Goal: Task Accomplishment & Management: Manage account settings

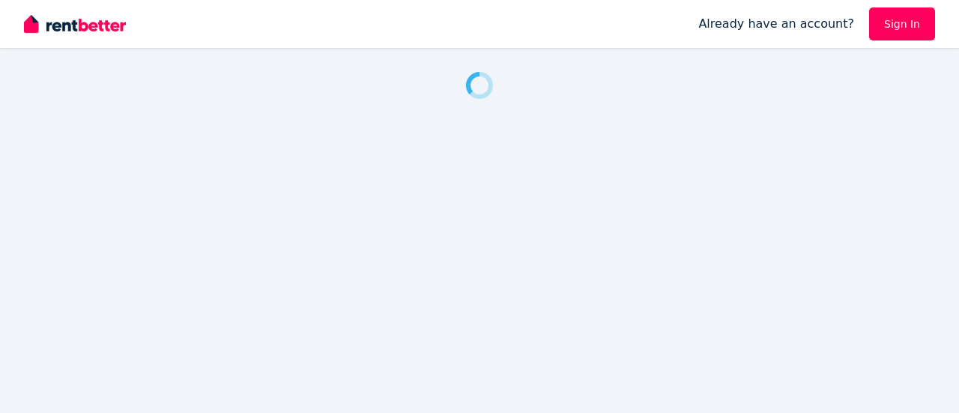
click at [360, 31] on div at bounding box center [352, 24] width 656 height 48
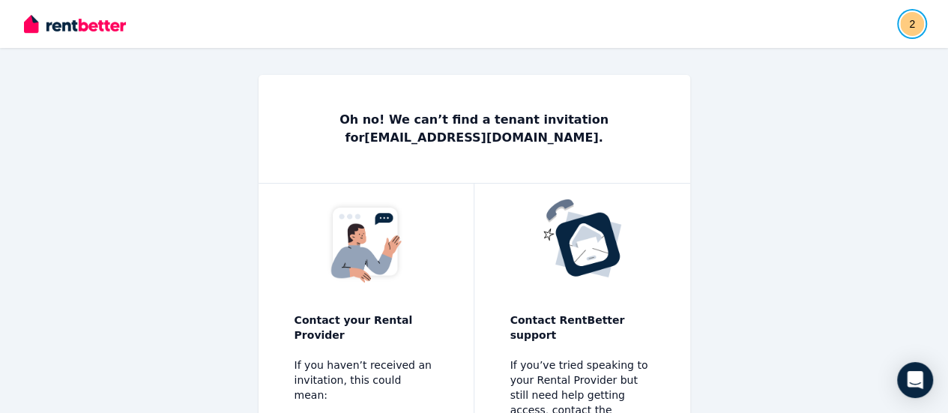
click at [905, 24] on img "button" at bounding box center [912, 24] width 24 height 24
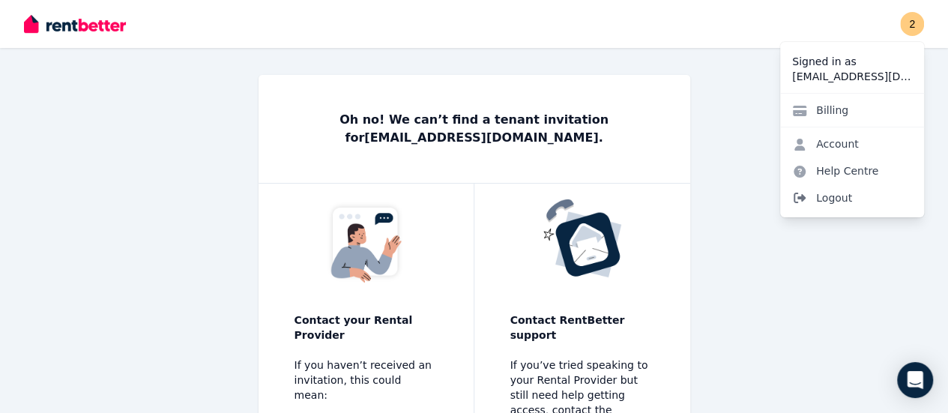
click at [836, 199] on span "Logout" at bounding box center [852, 197] width 144 height 27
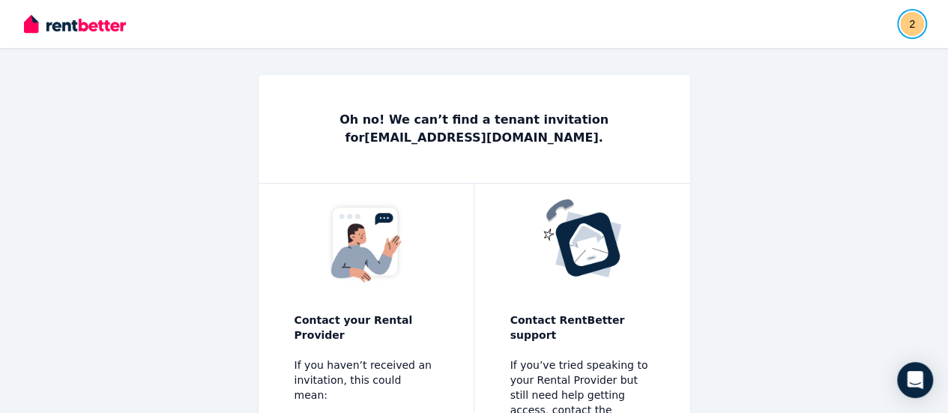
click at [911, 21] on img "button" at bounding box center [912, 24] width 24 height 24
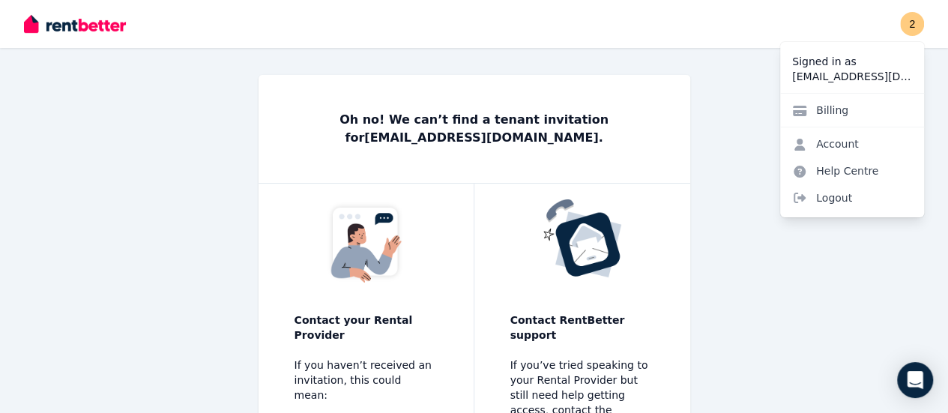
click at [853, 67] on p "Signed in as" at bounding box center [852, 61] width 120 height 15
click at [829, 193] on span "Logout" at bounding box center [852, 197] width 144 height 27
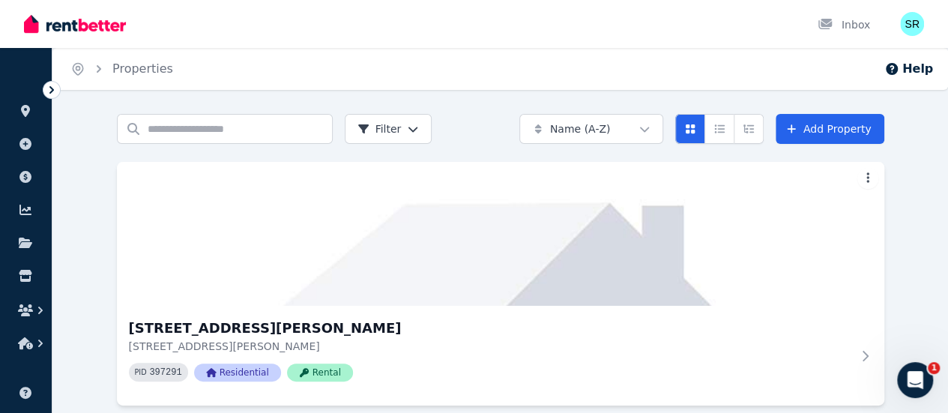
click at [54, 91] on icon at bounding box center [51, 89] width 15 height 15
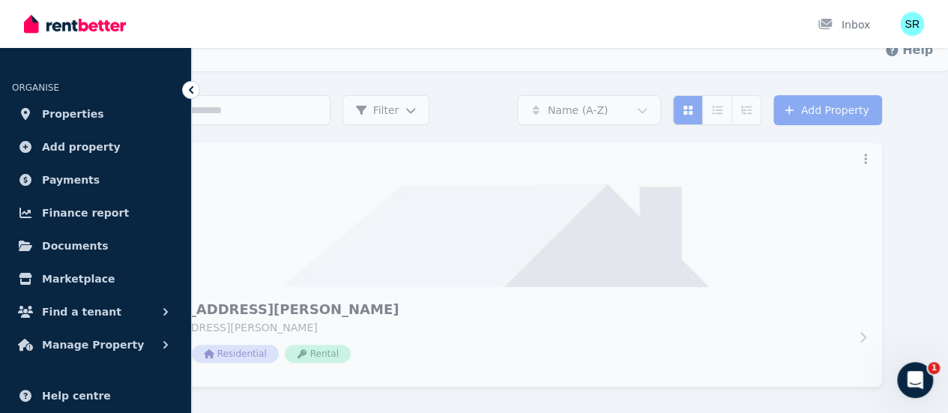
scroll to position [10, 0]
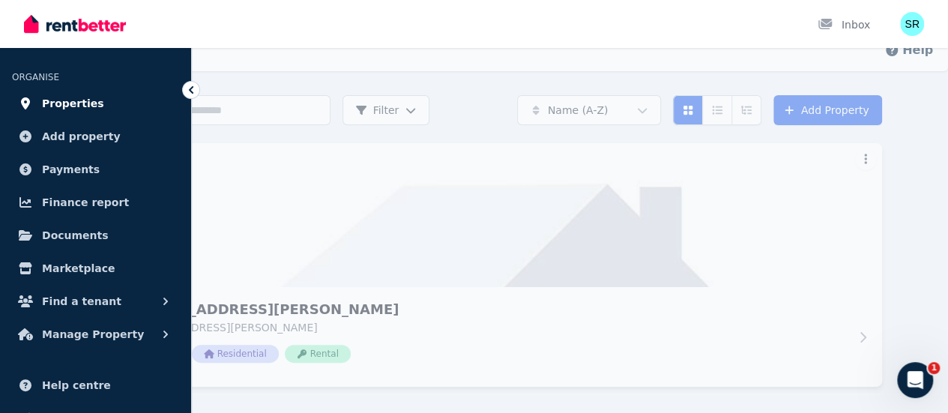
click at [79, 94] on span "Properties" at bounding box center [73, 103] width 62 height 18
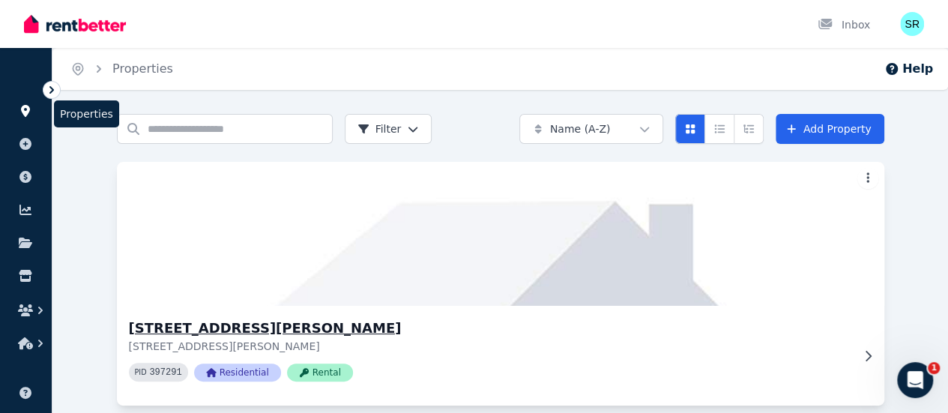
scroll to position [19, 0]
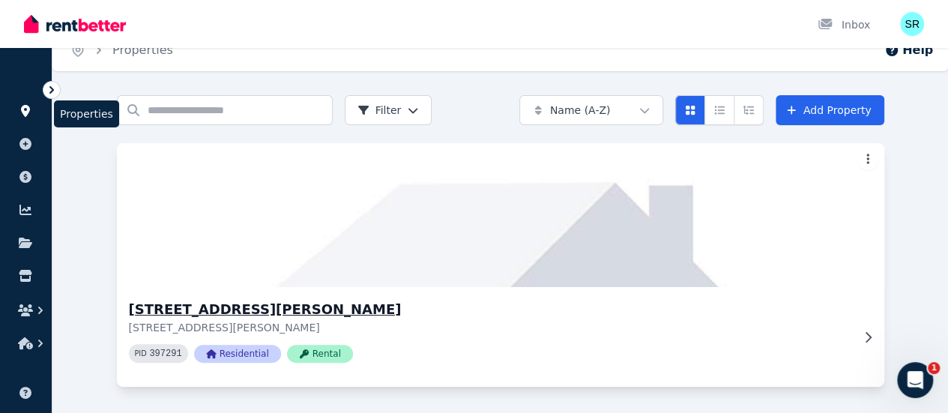
click at [292, 309] on h3 "[STREET_ADDRESS][PERSON_NAME]" at bounding box center [490, 309] width 722 height 21
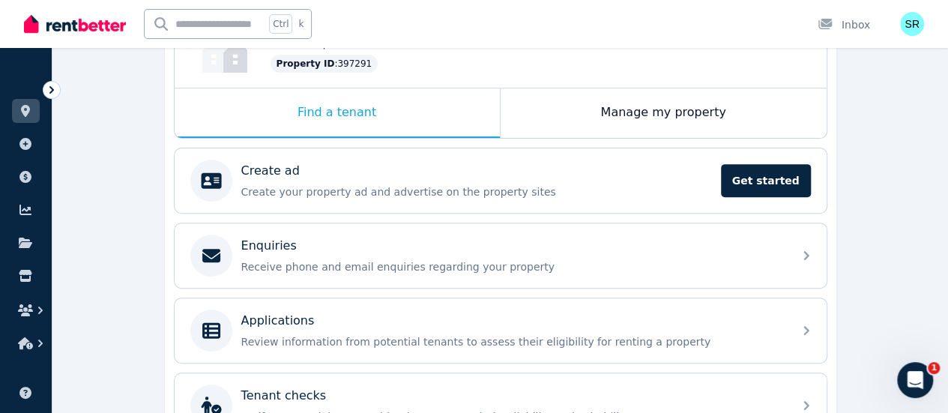
scroll to position [277, 0]
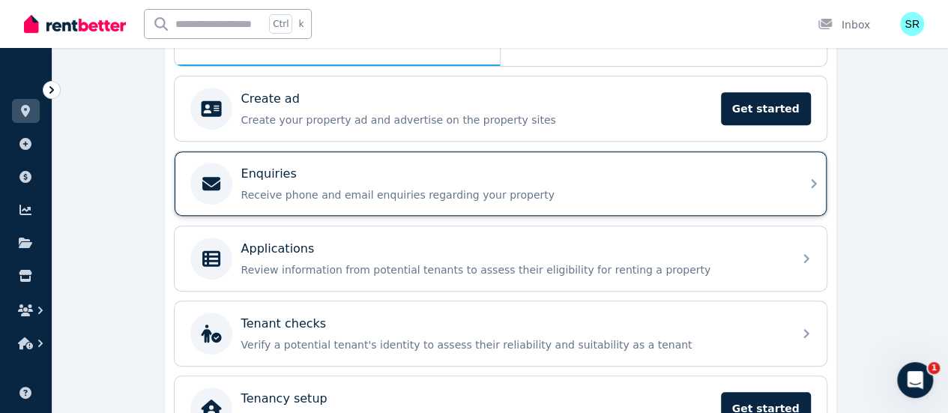
click at [366, 192] on p "Receive phone and email enquiries regarding your property" at bounding box center [512, 194] width 542 height 15
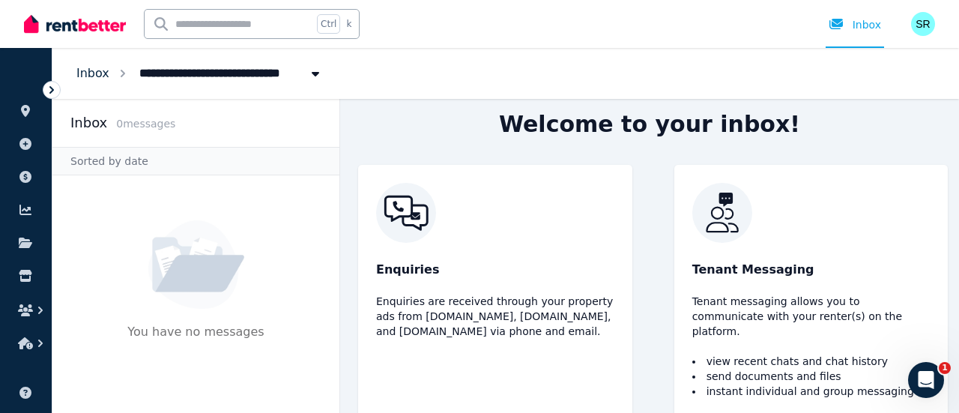
click at [99, 78] on link "Inbox" at bounding box center [92, 73] width 33 height 14
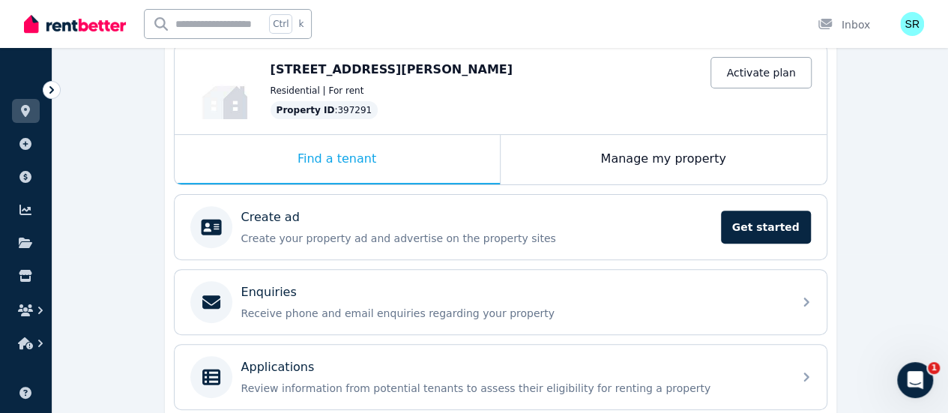
scroll to position [158, 0]
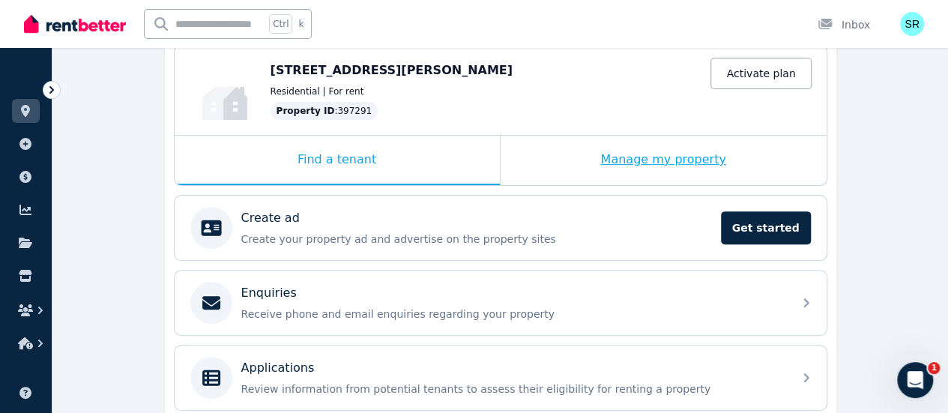
click at [693, 160] on div "Manage my property" at bounding box center [663, 160] width 326 height 49
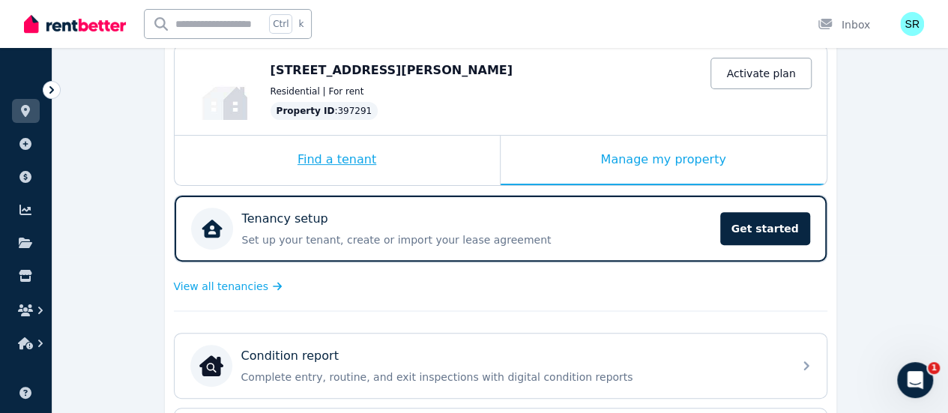
click at [337, 160] on div "Find a tenant" at bounding box center [337, 160] width 325 height 49
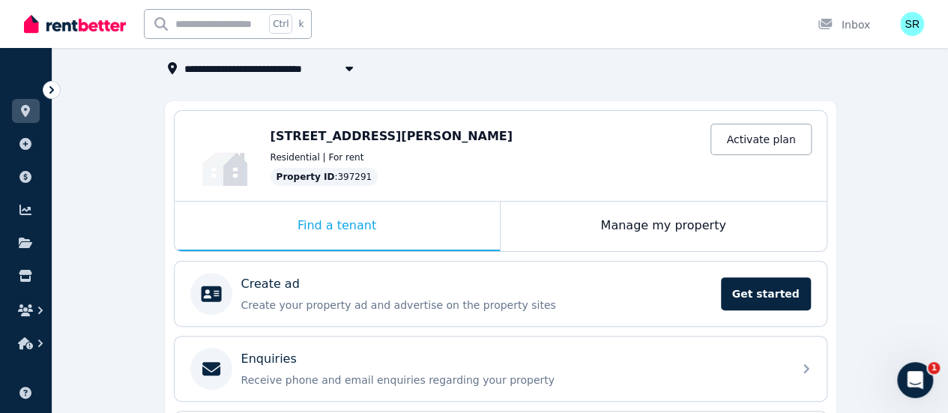
scroll to position [91, 0]
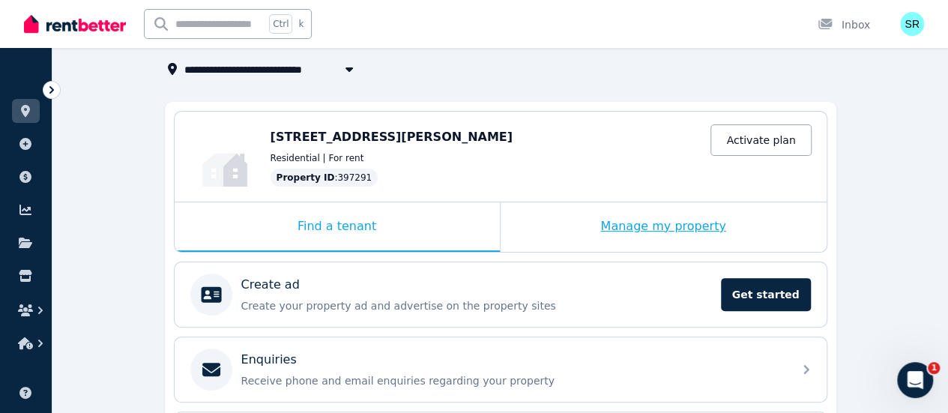
click at [652, 217] on div "Manage my property" at bounding box center [663, 226] width 326 height 49
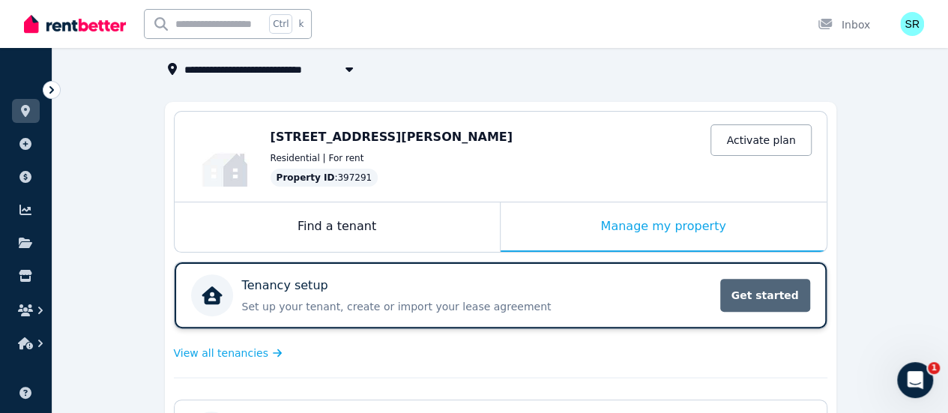
click at [796, 286] on span "Get started" at bounding box center [765, 295] width 90 height 33
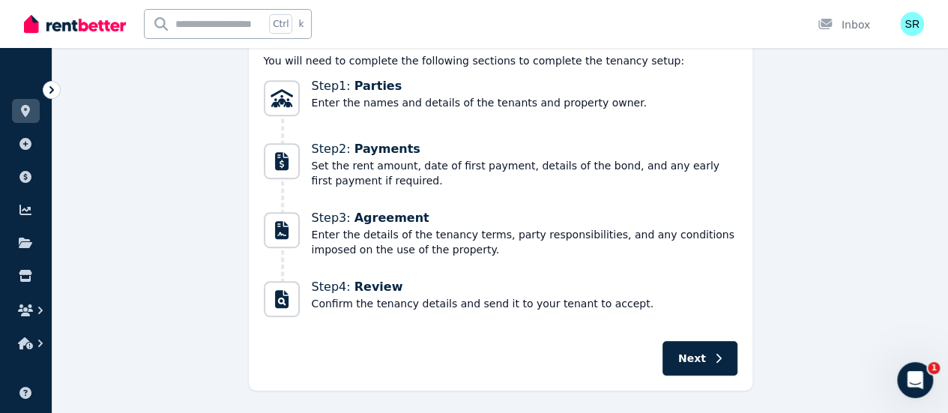
scroll to position [283, 0]
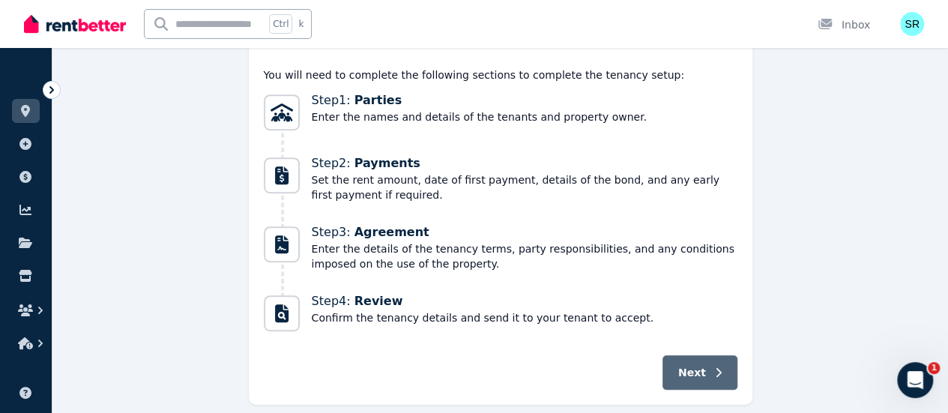
click at [715, 355] on button "Next" at bounding box center [699, 372] width 75 height 34
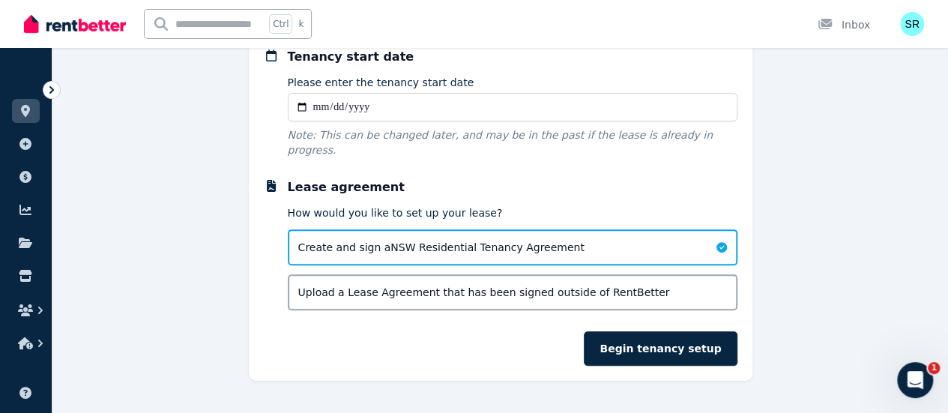
scroll to position [147, 0]
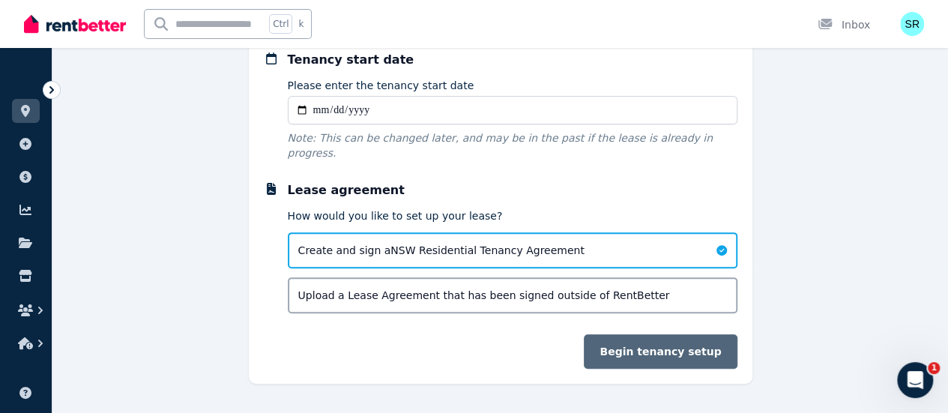
click at [647, 349] on button "Begin tenancy setup" at bounding box center [660, 351] width 153 height 34
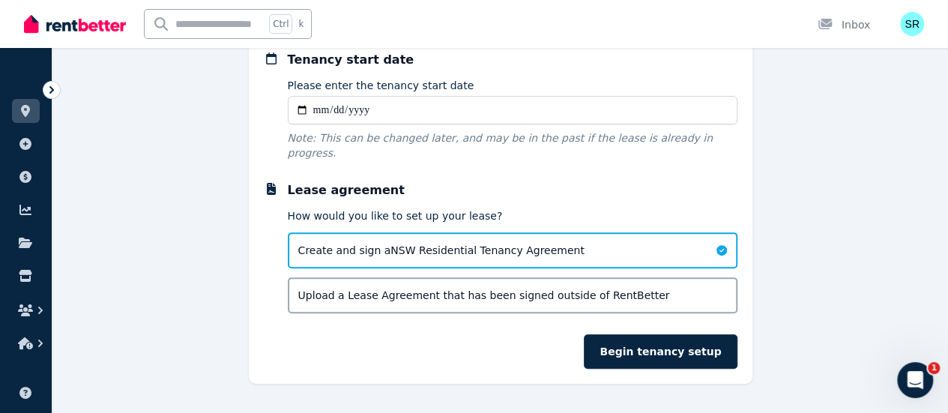
click at [424, 106] on input "Please enter the tenancy start date" at bounding box center [513, 110] width 450 height 28
click at [305, 106] on input "Please enter the tenancy start date" at bounding box center [513, 110] width 450 height 28
click at [316, 112] on input "Please enter the tenancy start date" at bounding box center [513, 110] width 450 height 28
type input "**********"
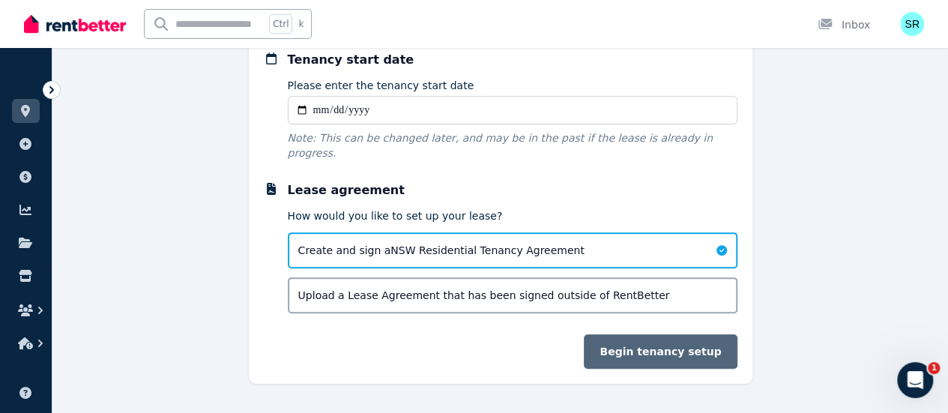
click at [649, 334] on button "Begin tenancy setup" at bounding box center [660, 351] width 153 height 34
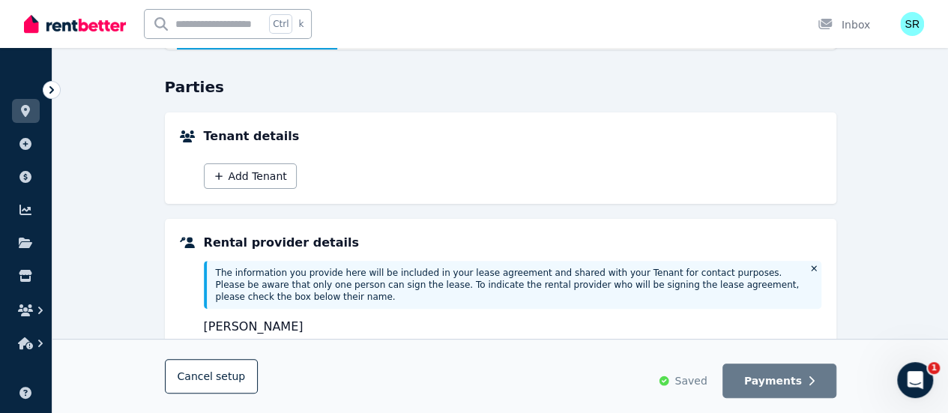
scroll to position [122, 0]
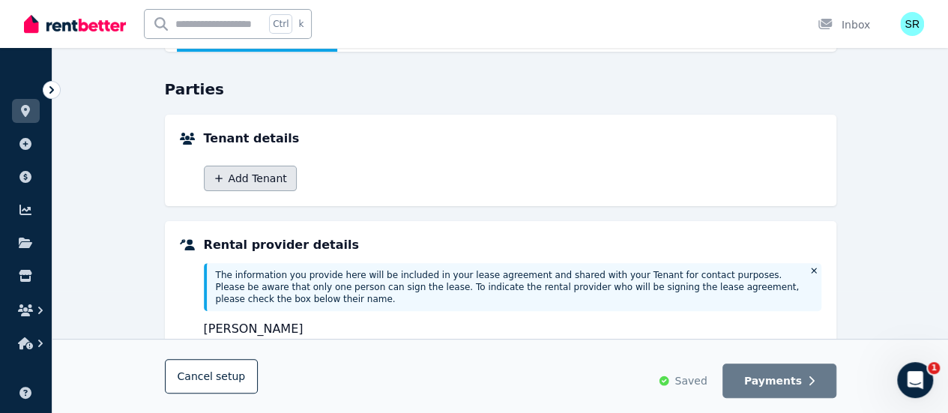
click at [246, 176] on button "Add Tenant" at bounding box center [250, 178] width 93 height 25
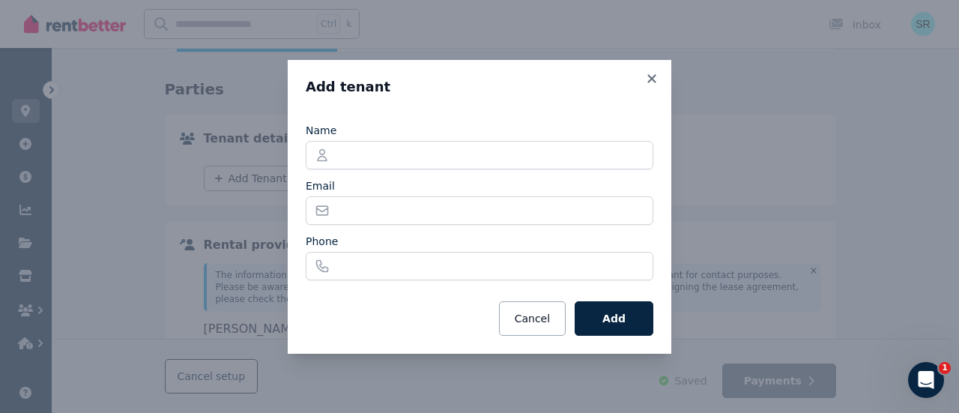
click at [228, 255] on div "Add tenant Name Email Phone Cancel Add" at bounding box center [479, 206] width 959 height 413
click at [659, 80] on div "Add tenant Name Email Phone Cancel Add" at bounding box center [480, 207] width 384 height 294
click at [647, 79] on icon at bounding box center [651, 78] width 15 height 13
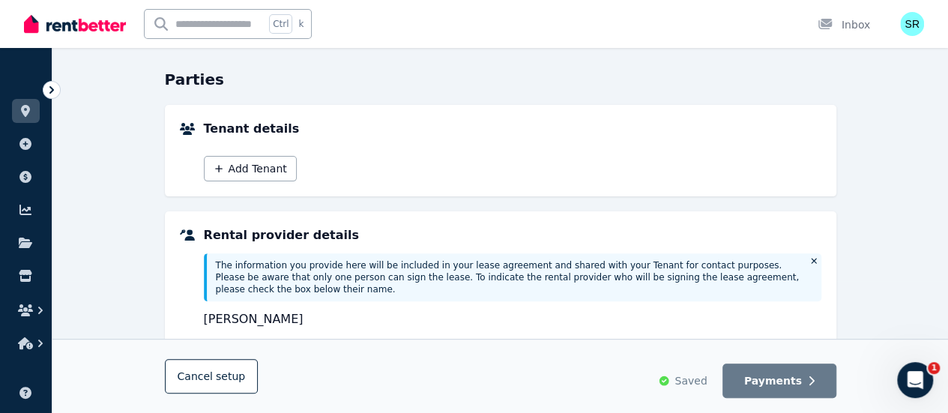
scroll to position [128, 0]
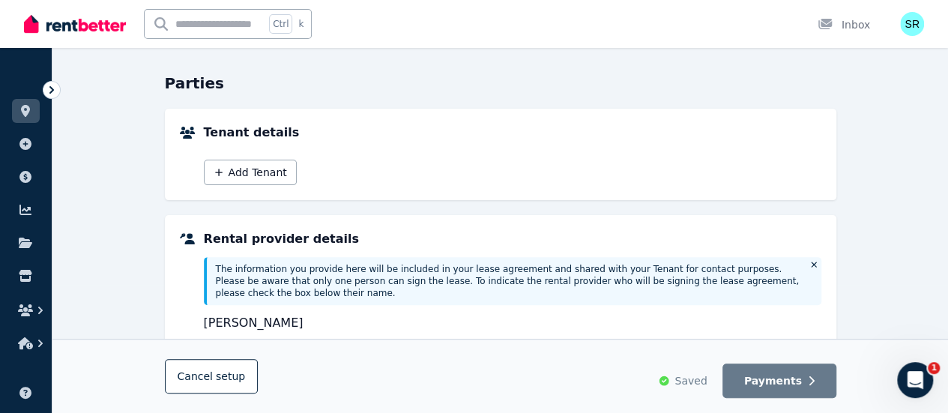
click at [52, 92] on icon at bounding box center [51, 89] width 15 height 15
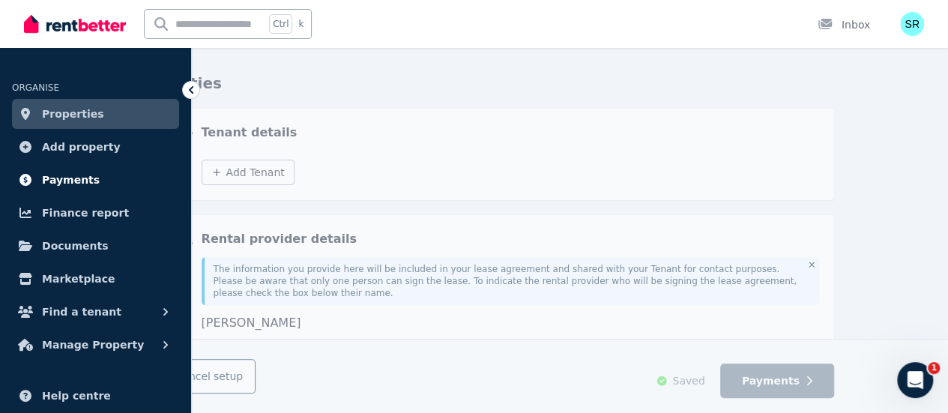
click at [85, 185] on span "Payments" at bounding box center [71, 180] width 58 height 18
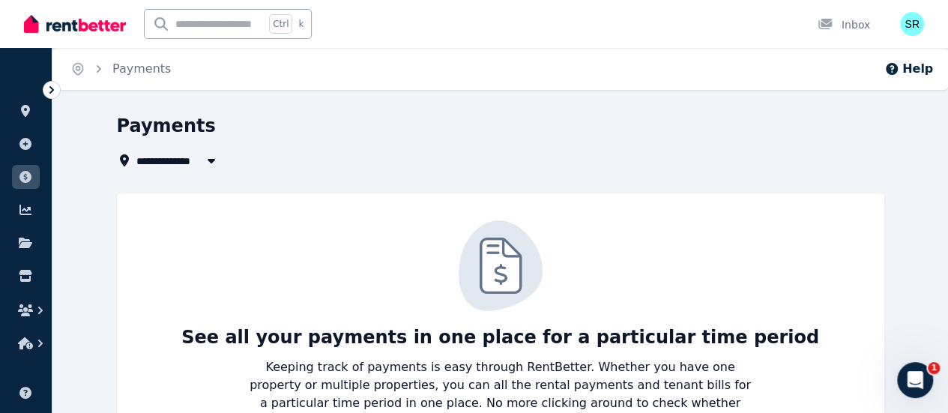
click at [43, 89] on div at bounding box center [52, 90] width 18 height 18
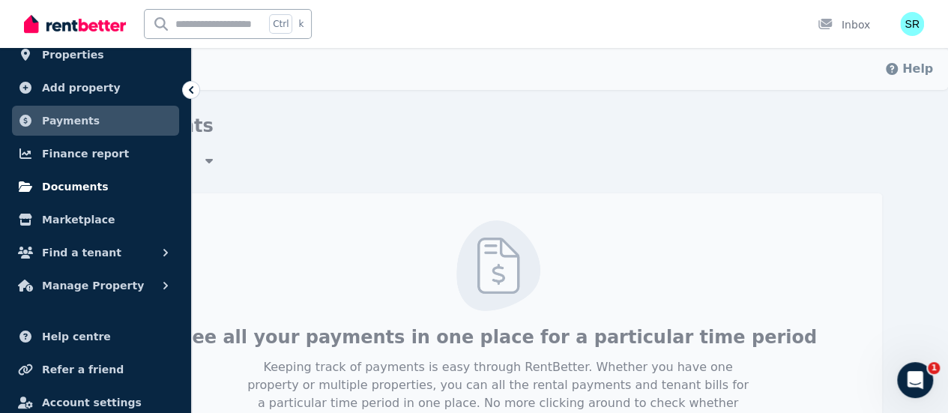
scroll to position [60, 0]
click at [105, 213] on link "Marketplace" at bounding box center [95, 219] width 167 height 30
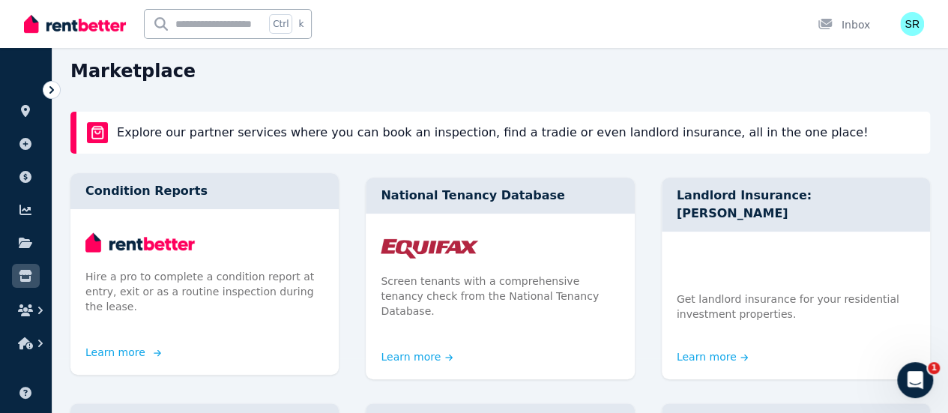
scroll to position [55, 0]
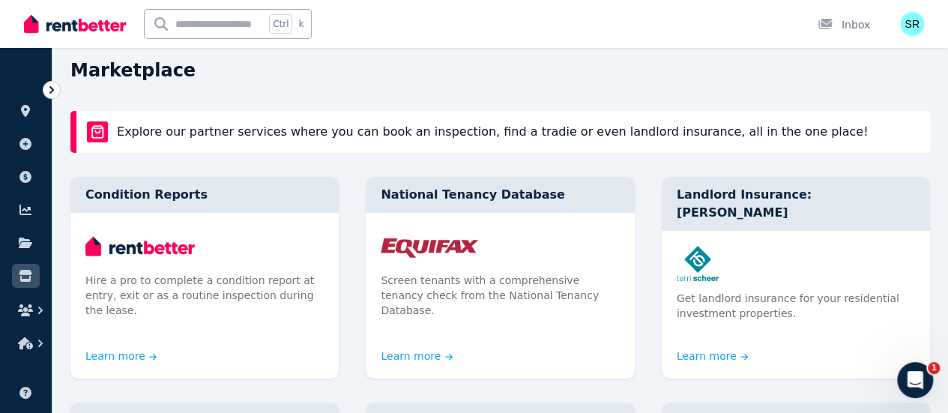
click at [49, 81] on div at bounding box center [52, 90] width 18 height 18
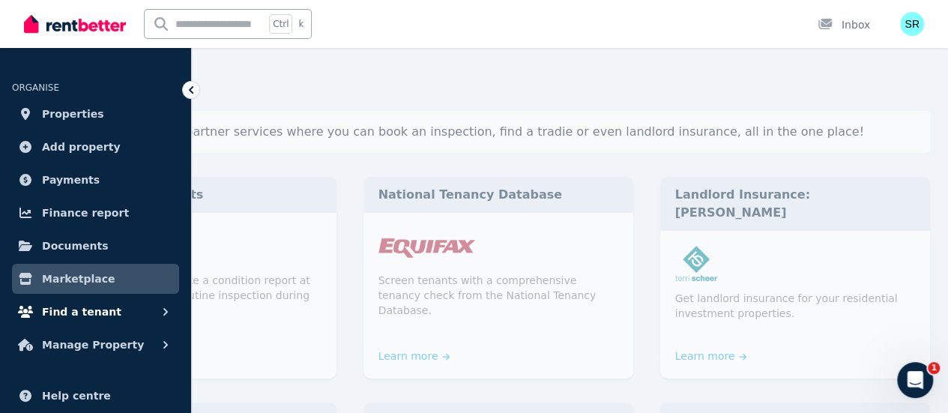
click at [90, 314] on span "Find a tenant" at bounding box center [81, 312] width 79 height 18
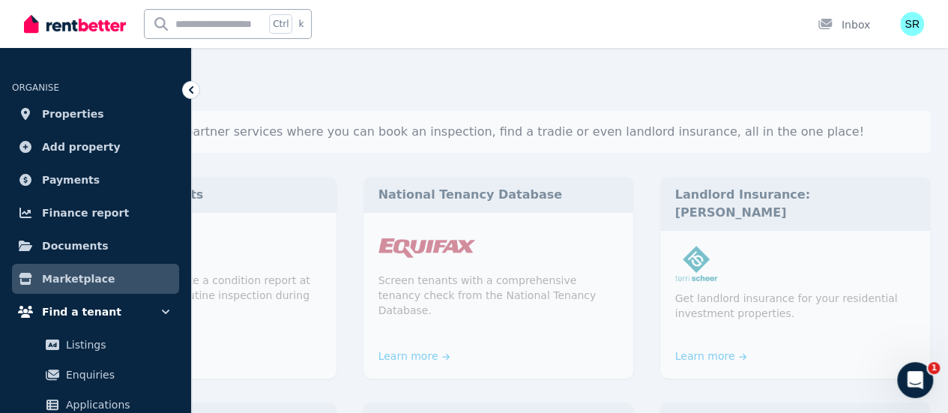
scroll to position [133, 0]
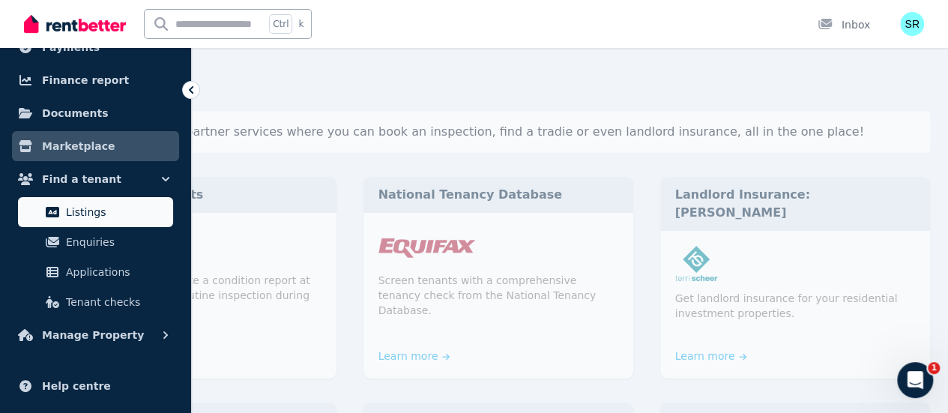
click at [124, 203] on span "Listings" at bounding box center [116, 212] width 101 height 18
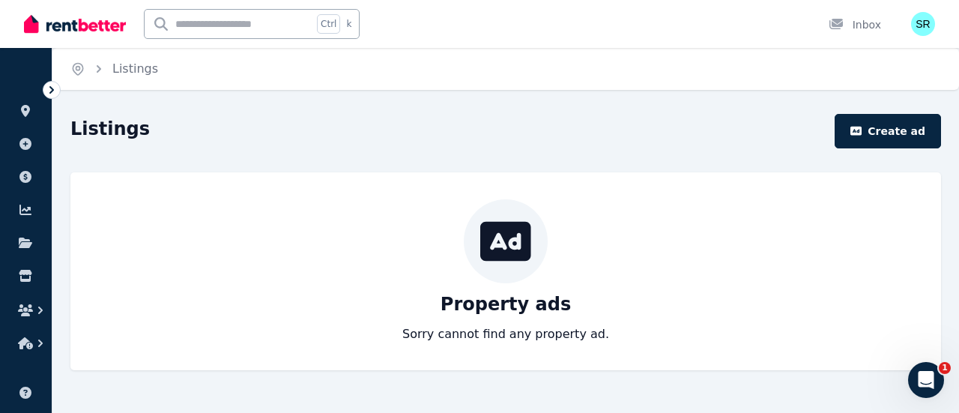
click at [55, 83] on icon at bounding box center [51, 89] width 15 height 15
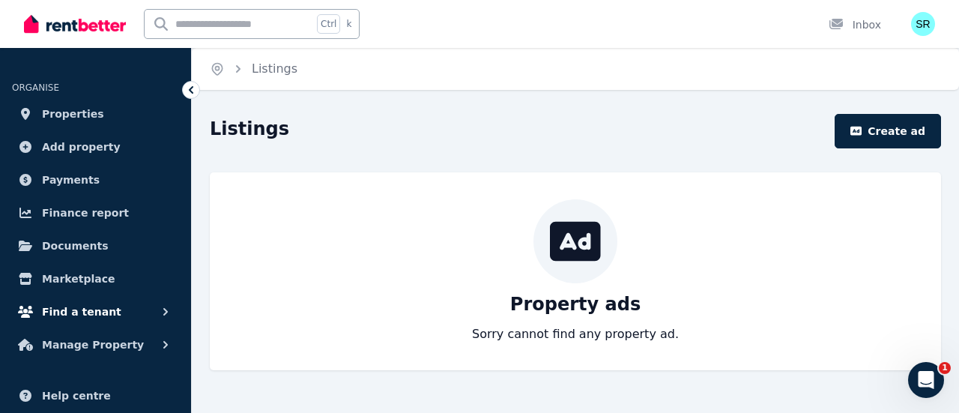
click at [162, 308] on icon "button" at bounding box center [165, 311] width 15 height 15
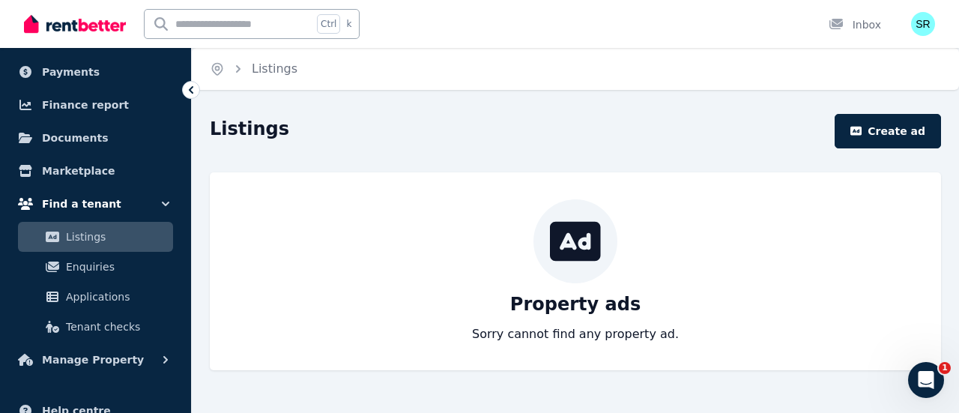
scroll to position [122, 0]
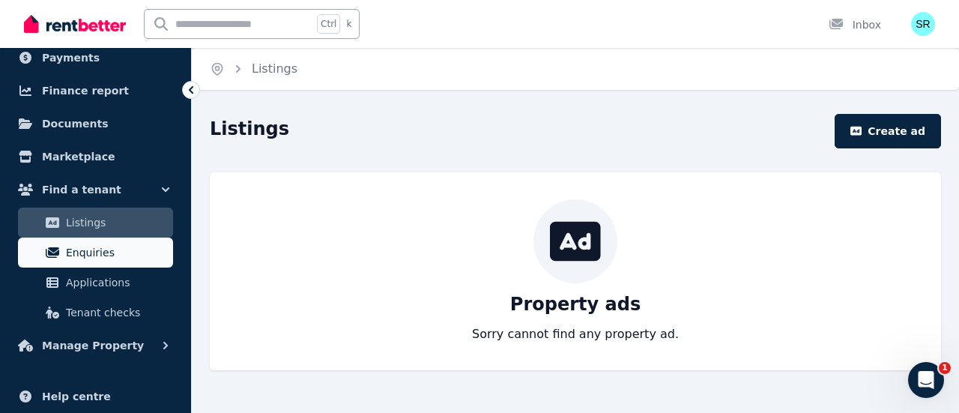
click at [109, 255] on span "Enquiries" at bounding box center [116, 252] width 101 height 18
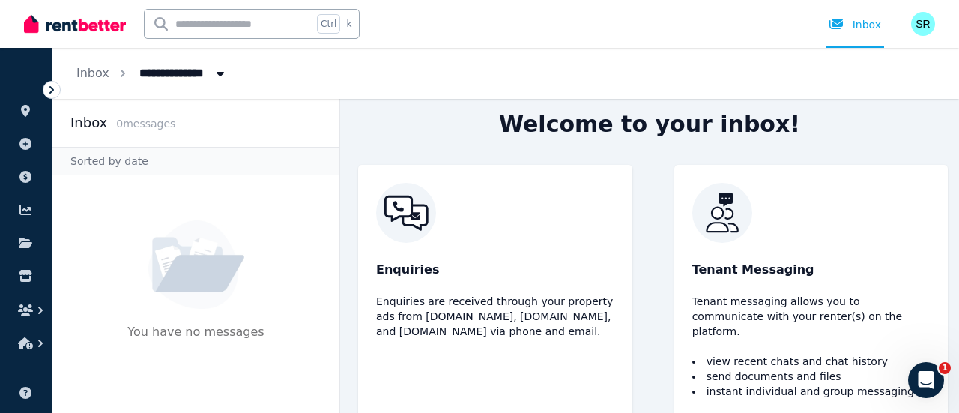
click at [58, 88] on icon at bounding box center [51, 89] width 15 height 15
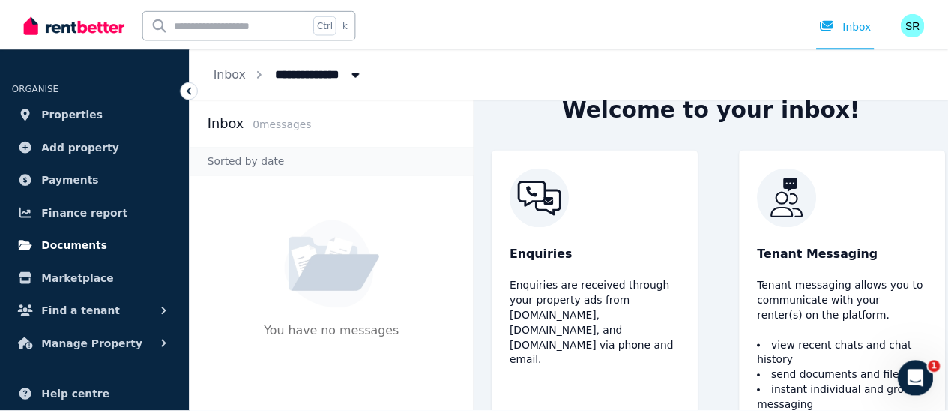
scroll to position [105, 0]
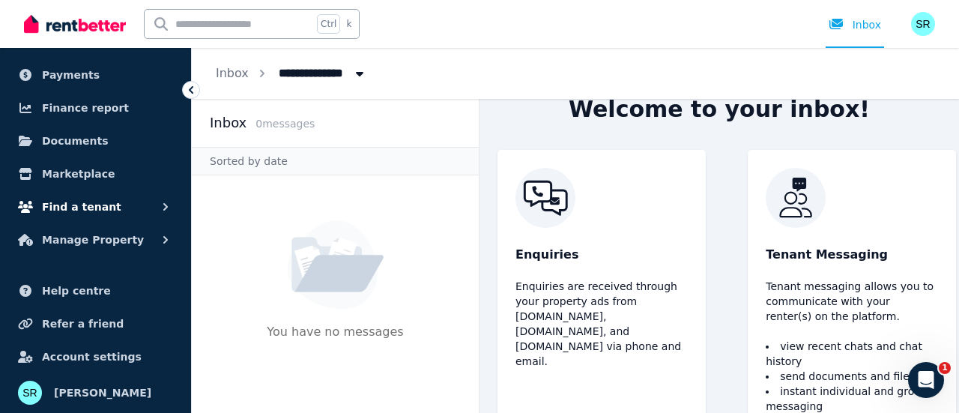
click at [166, 202] on icon "button" at bounding box center [165, 206] width 15 height 15
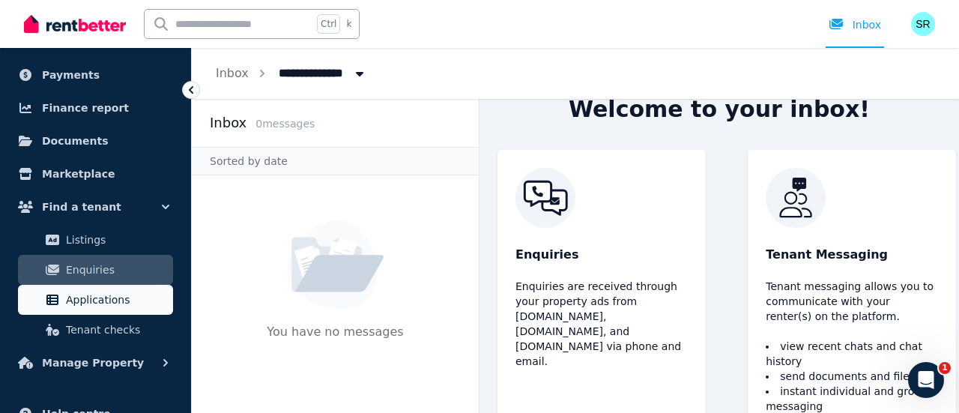
click at [113, 306] on span "Applications" at bounding box center [116, 300] width 101 height 18
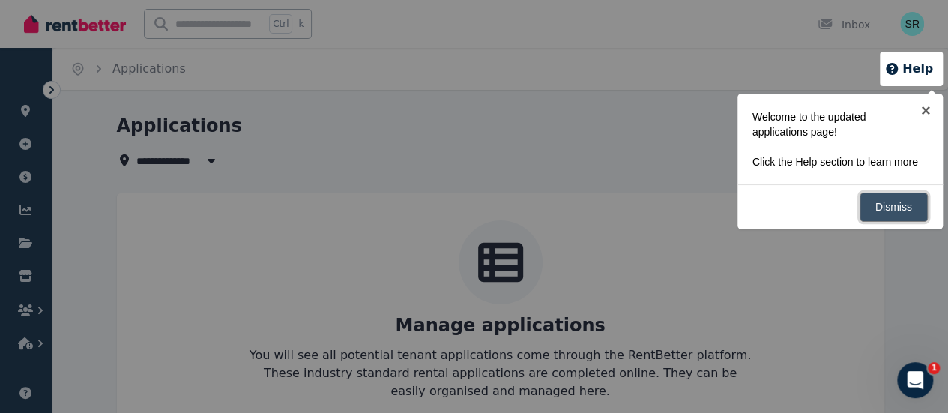
click at [881, 205] on link "Dismiss" at bounding box center [893, 207] width 68 height 29
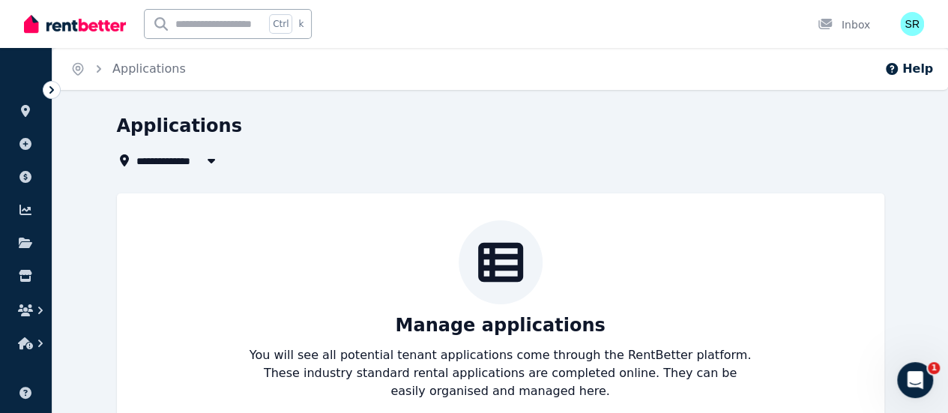
click at [46, 82] on icon at bounding box center [51, 89] width 15 height 15
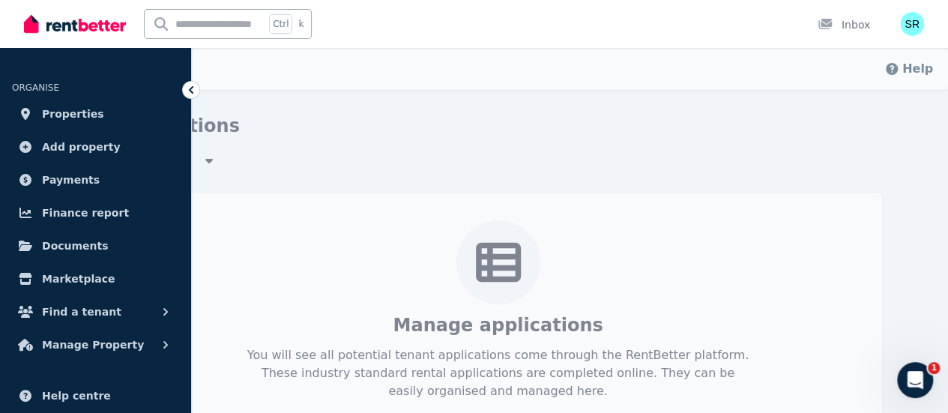
click at [198, 85] on icon at bounding box center [191, 89] width 15 height 15
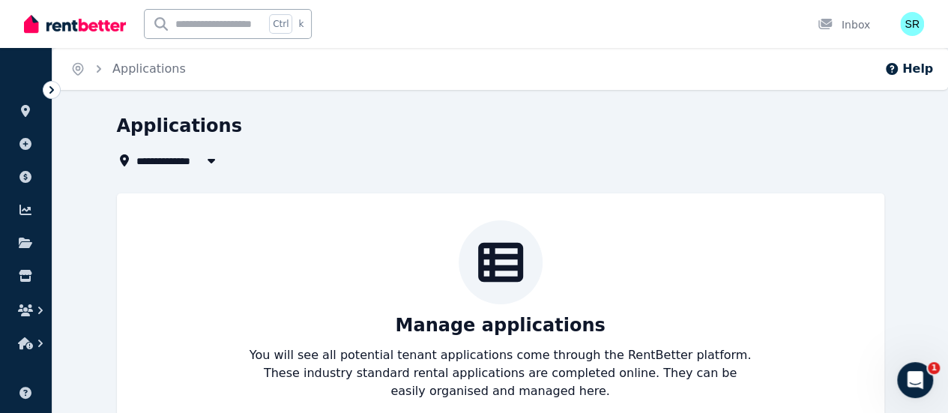
click at [50, 91] on icon at bounding box center [51, 89] width 15 height 15
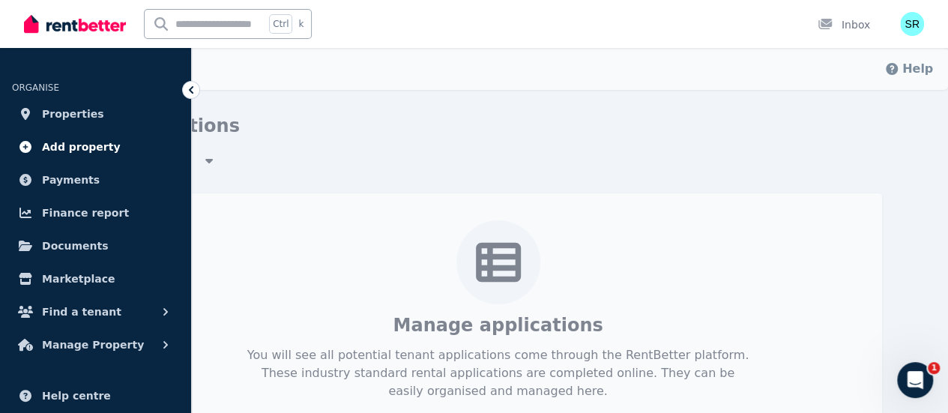
click at [72, 145] on span "Add property" at bounding box center [81, 147] width 79 height 18
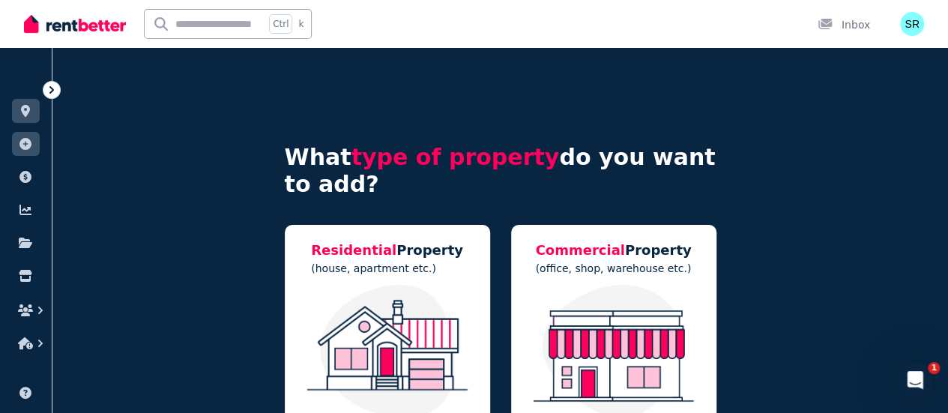
click at [49, 86] on icon at bounding box center [51, 89] width 15 height 15
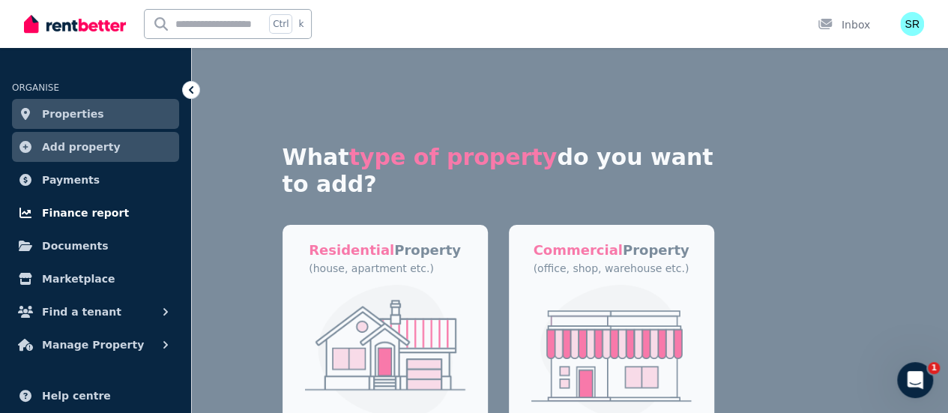
click at [87, 211] on span "Finance report" at bounding box center [85, 213] width 87 height 18
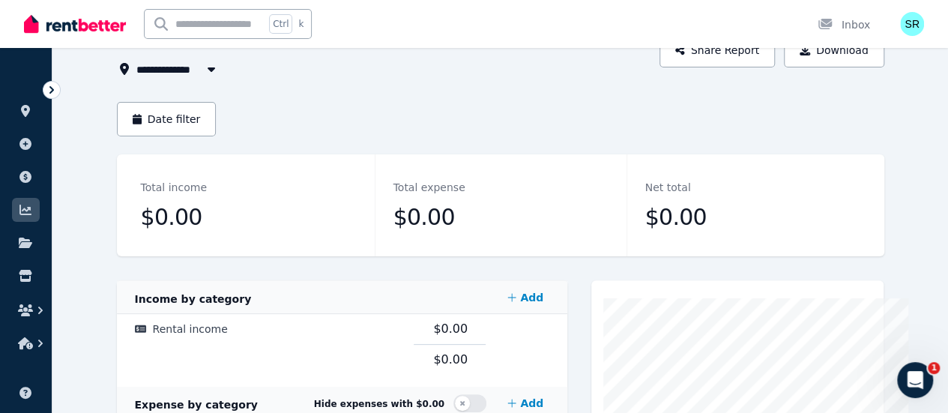
scroll to position [22, 0]
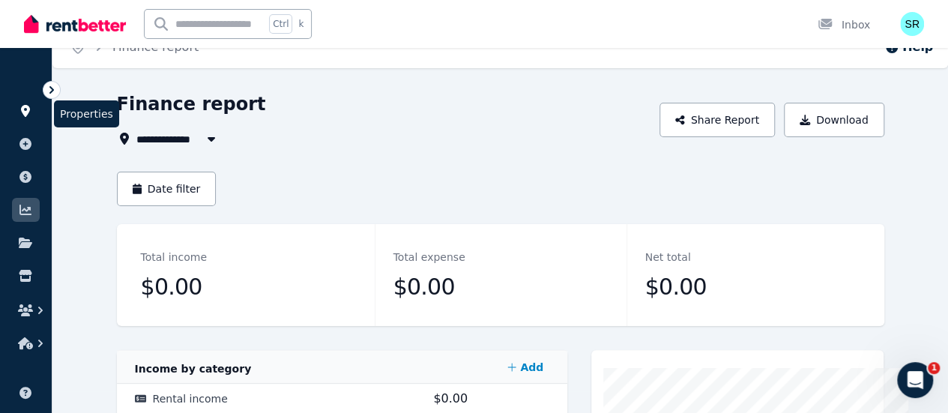
click at [21, 102] on link at bounding box center [26, 111] width 28 height 24
